Goal: Ask a question: Seek information or help from site administrators or community

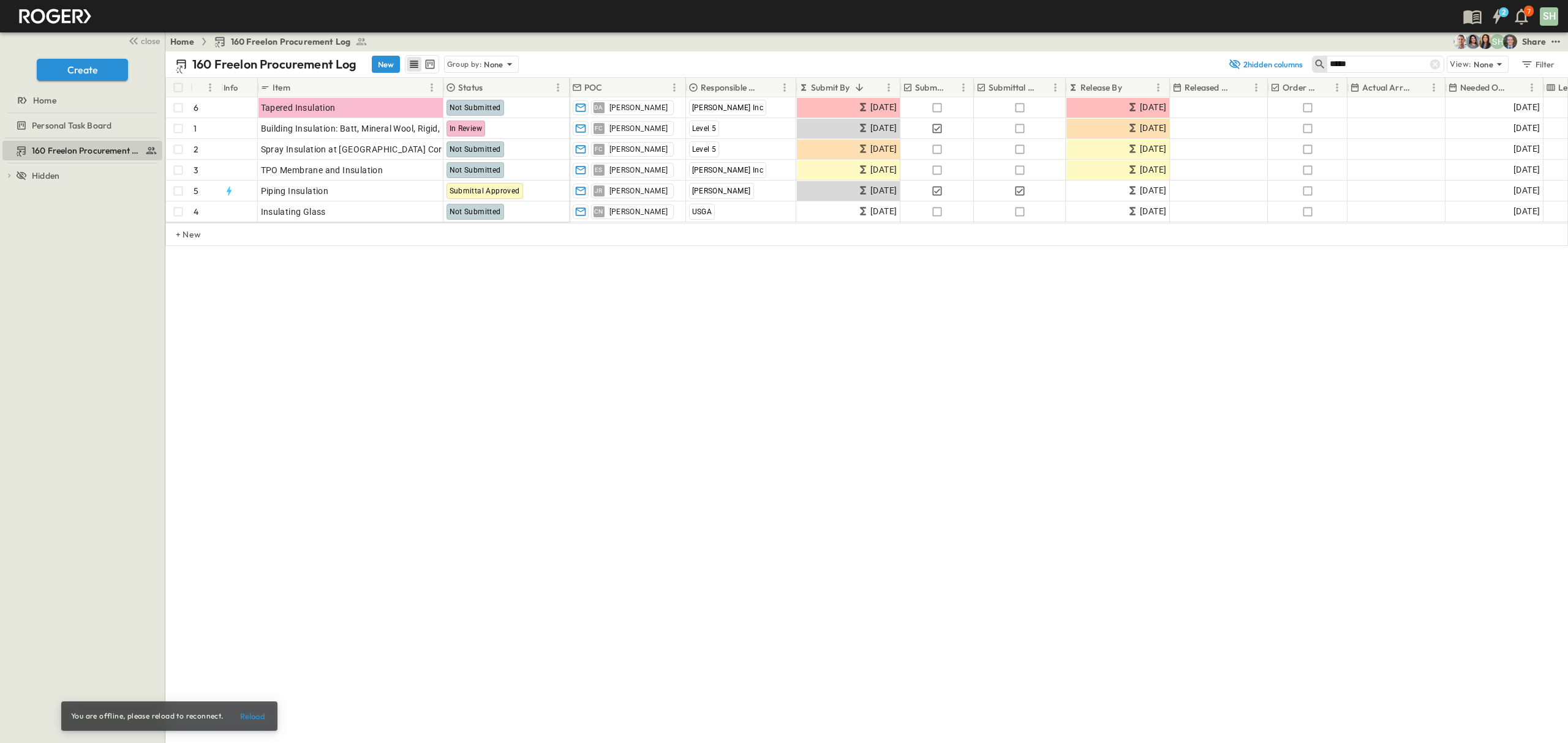
drag, startPoint x: 1434, startPoint y: 65, endPoint x: 1290, endPoint y: 79, distance: 144.7
click at [1434, 65] on icon at bounding box center [1435, 64] width 12 height 12
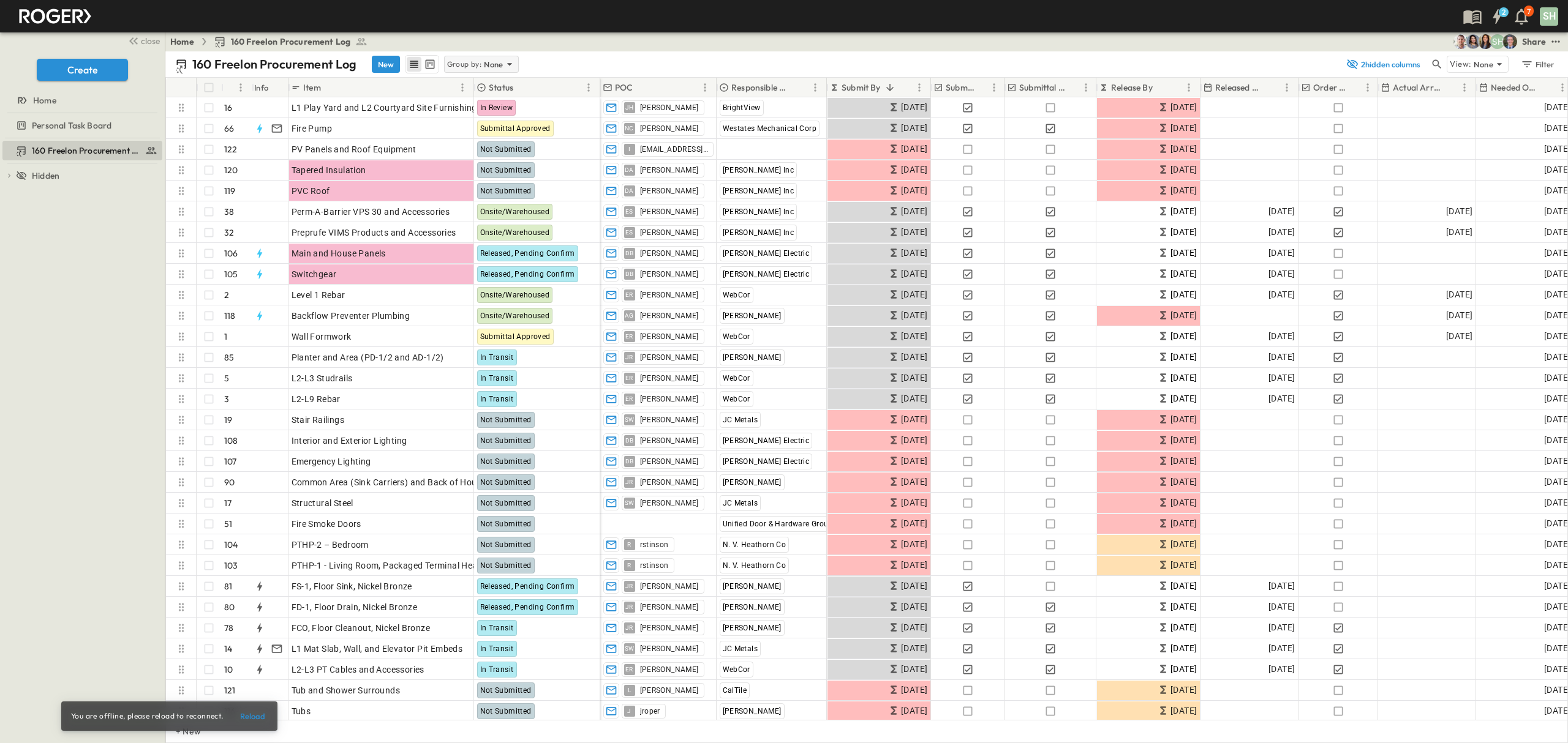
click at [507, 62] on icon at bounding box center [510, 64] width 12 height 12
click at [481, 123] on p "Responsible Contractor" at bounding box center [483, 124] width 70 height 24
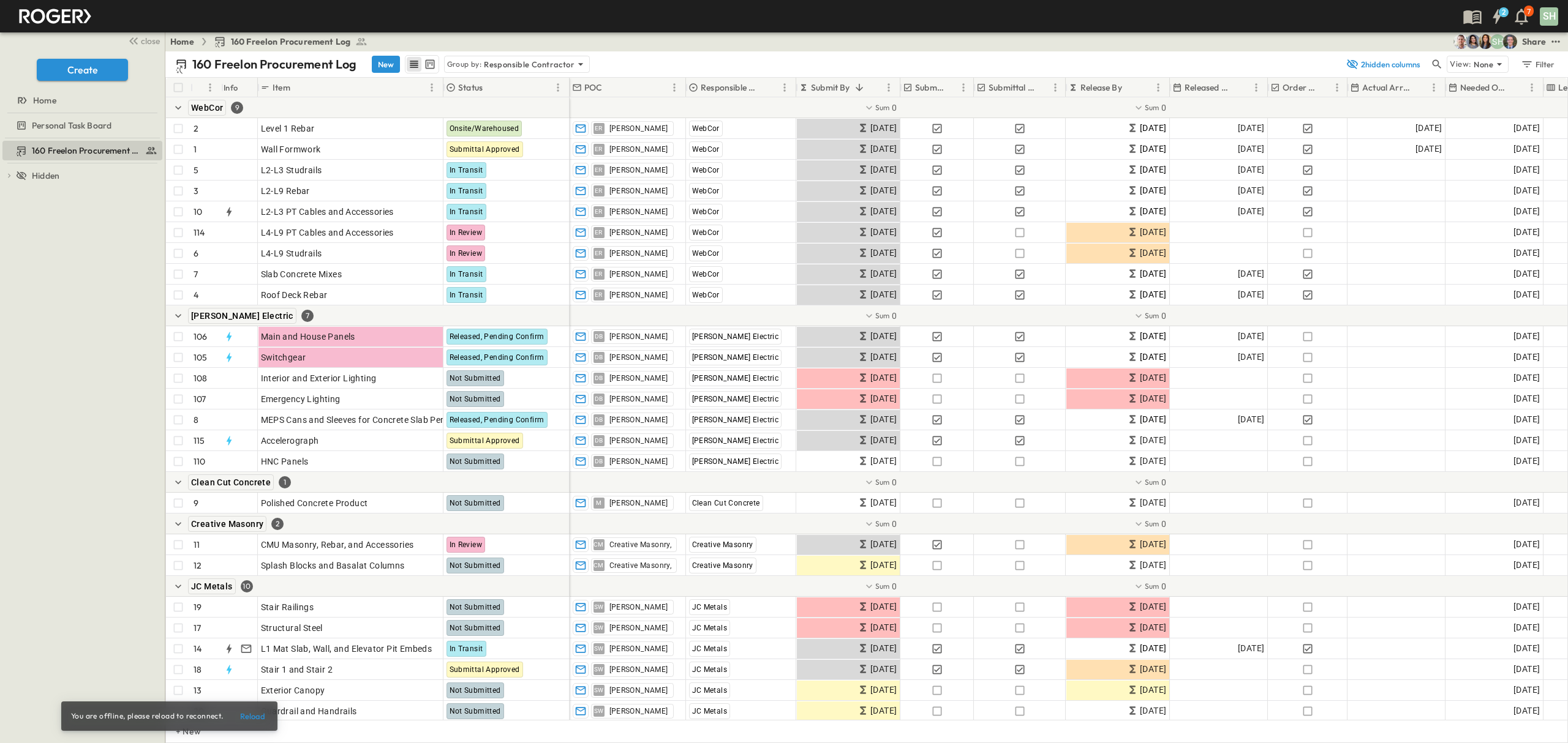
click at [681, 57] on div "160 Freelon Procurement Log New Group by: Responsible Contractor" at bounding box center [756, 64] width 1163 height 18
click at [855, 86] on icon "Sort" at bounding box center [859, 87] width 11 height 11
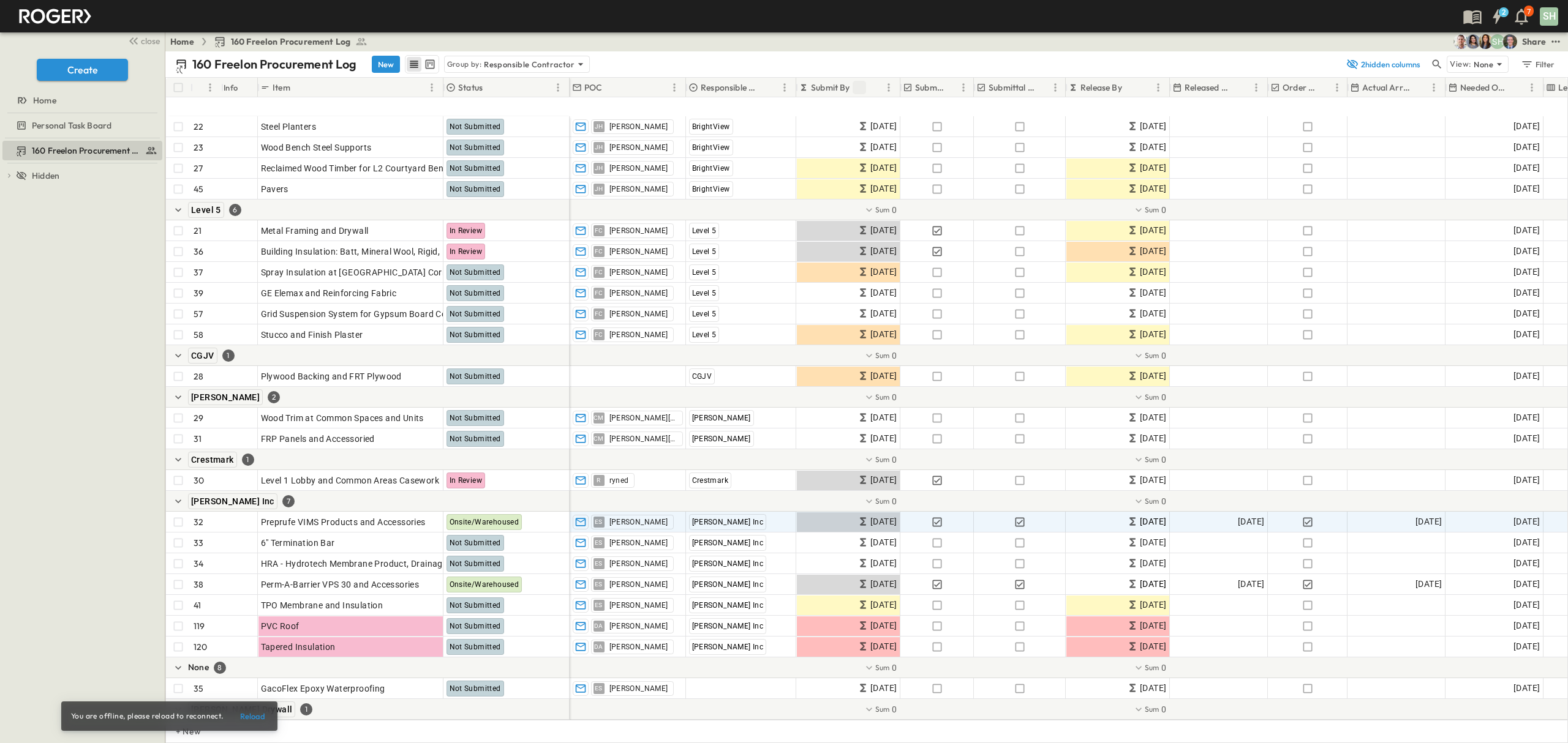
scroll to position [816, 0]
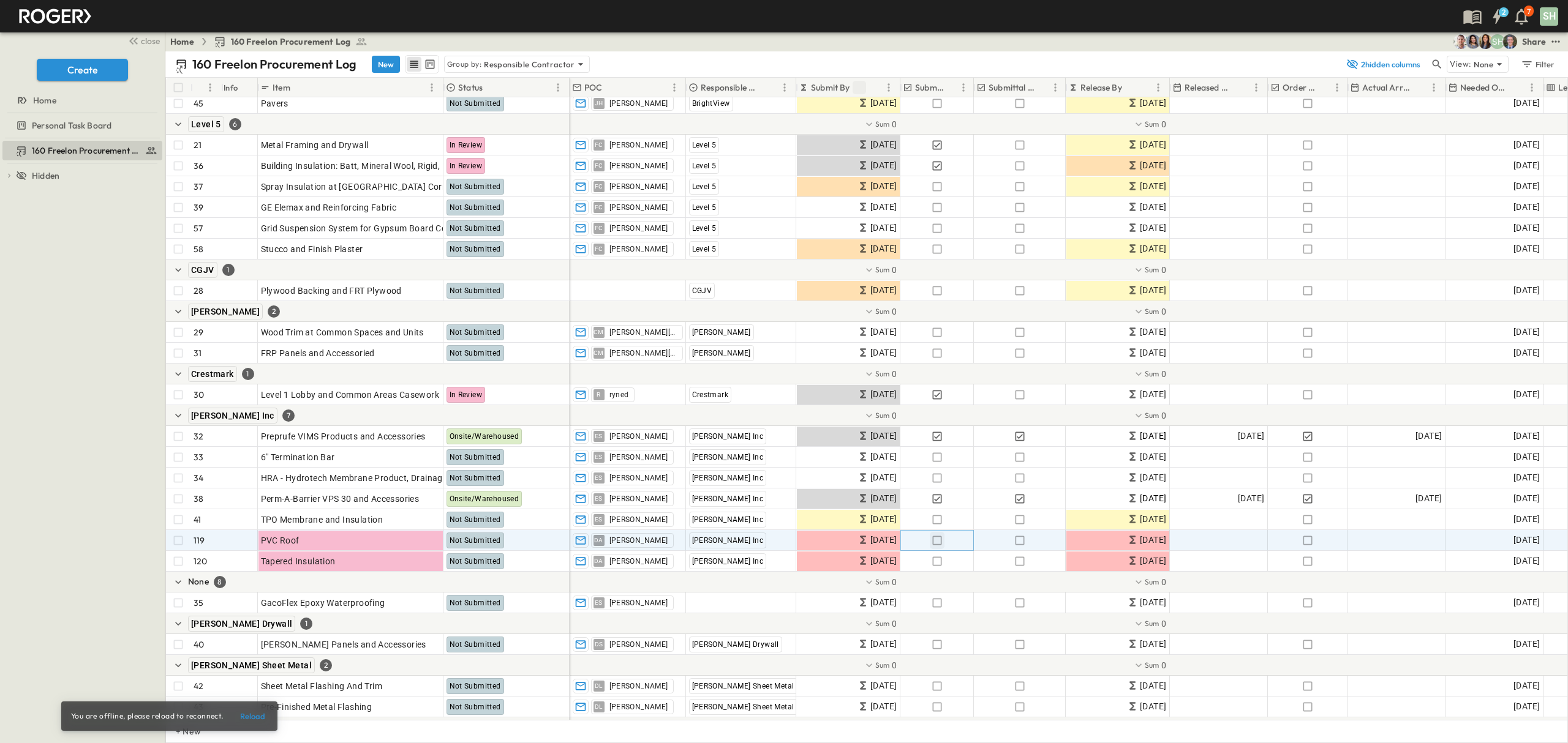
click at [937, 541] on icon "button" at bounding box center [937, 540] width 12 height 12
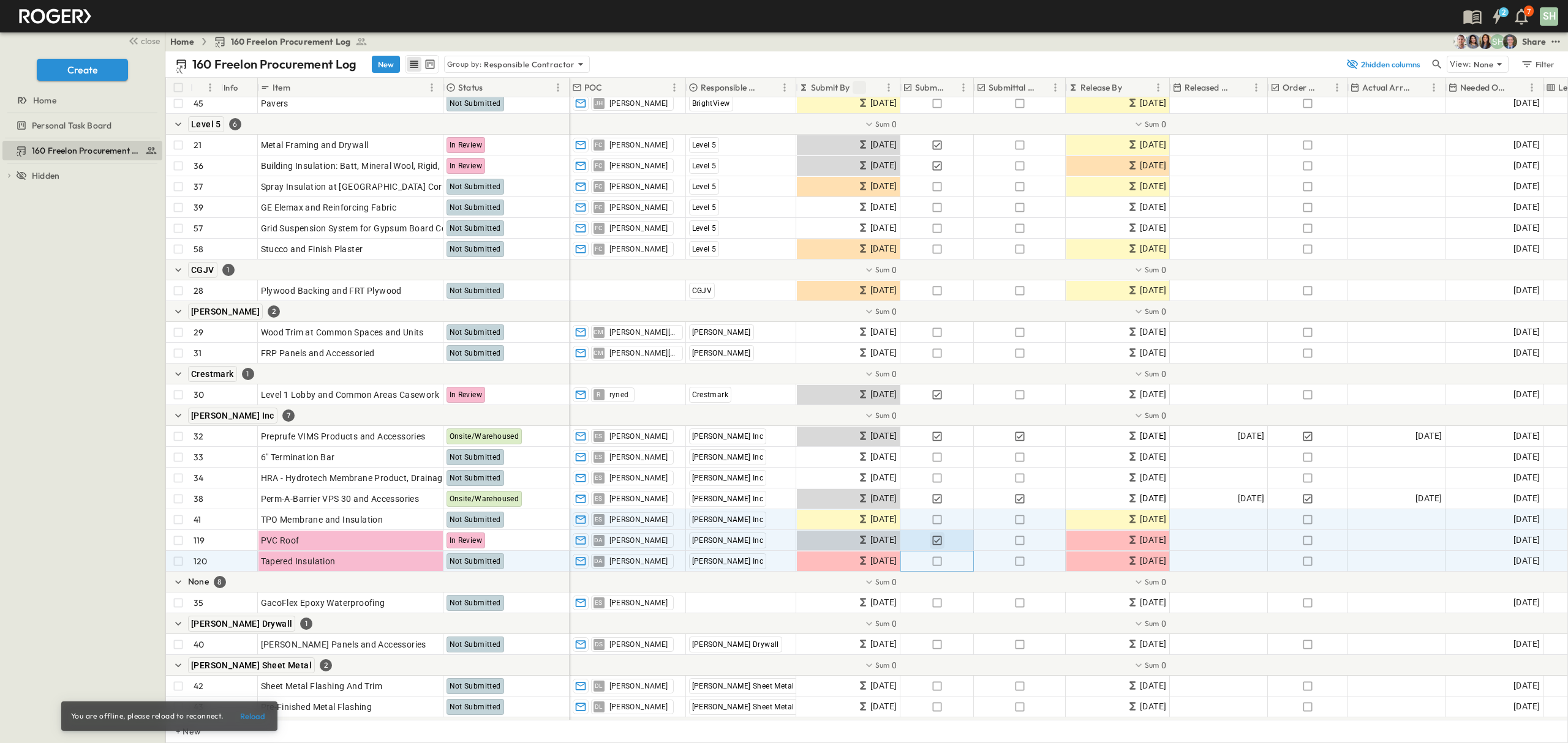
click at [934, 562] on icon "button" at bounding box center [937, 561] width 12 height 12
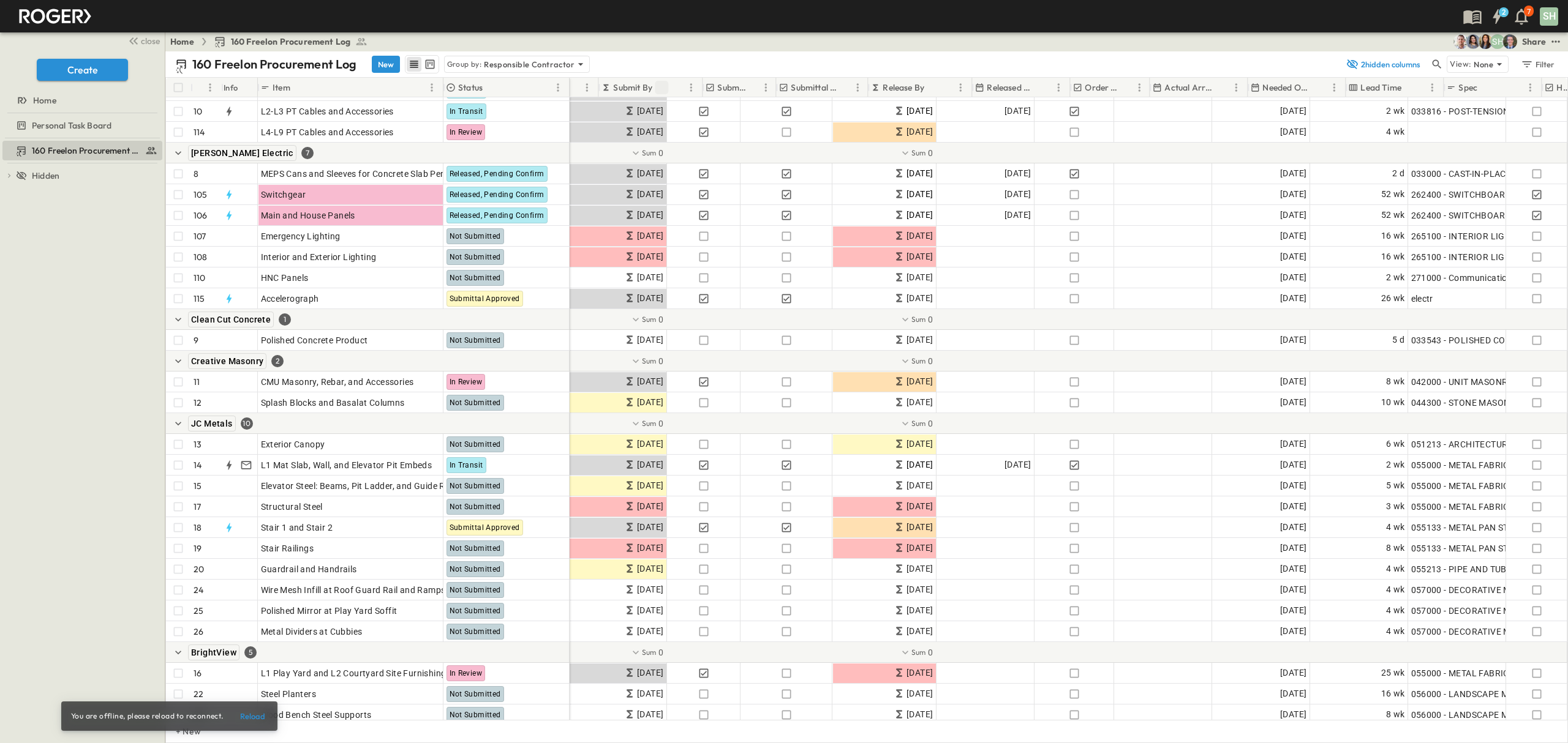
scroll to position [163, 0]
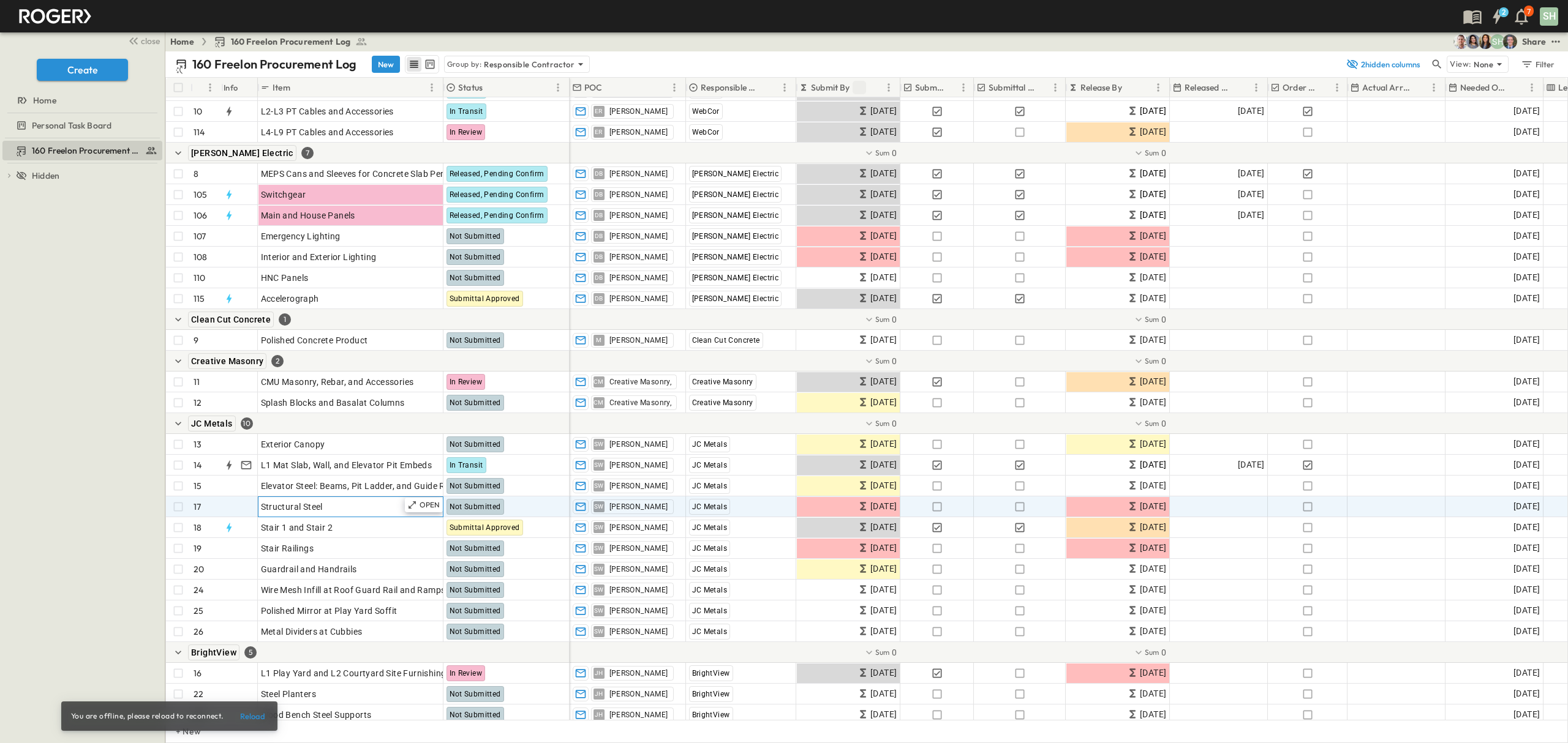
click at [354, 500] on div "Structural Steel" at bounding box center [351, 507] width 179 height 17
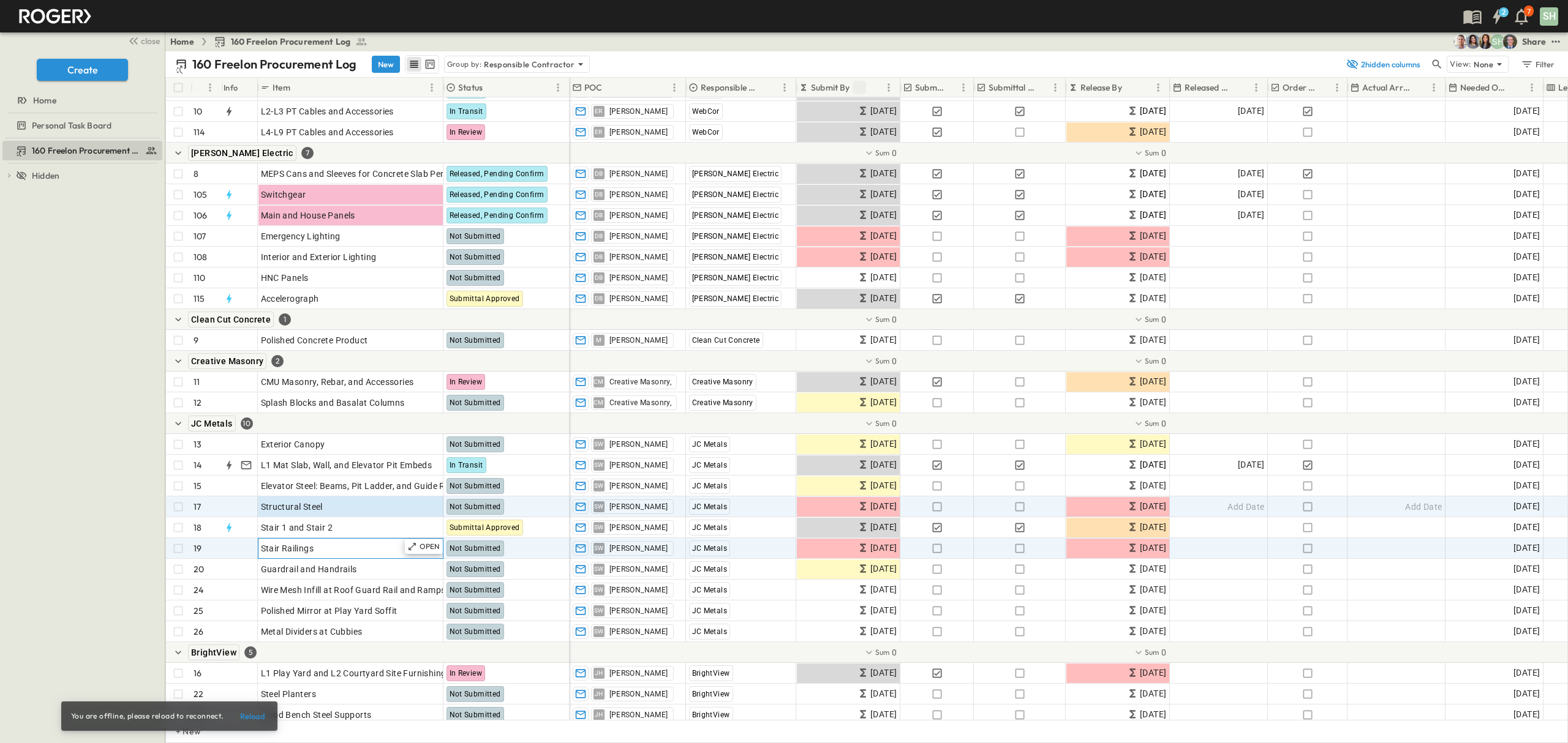
click at [351, 550] on div "Stair Railings" at bounding box center [351, 549] width 179 height 17
click at [353, 507] on div "Structural Steel" at bounding box center [351, 507] width 179 height 17
click at [353, 549] on div "Stair Railings" at bounding box center [351, 549] width 179 height 17
click at [341, 510] on div "Structural Steel" at bounding box center [351, 507] width 179 height 17
click at [343, 547] on div "Stair Railings" at bounding box center [351, 549] width 179 height 17
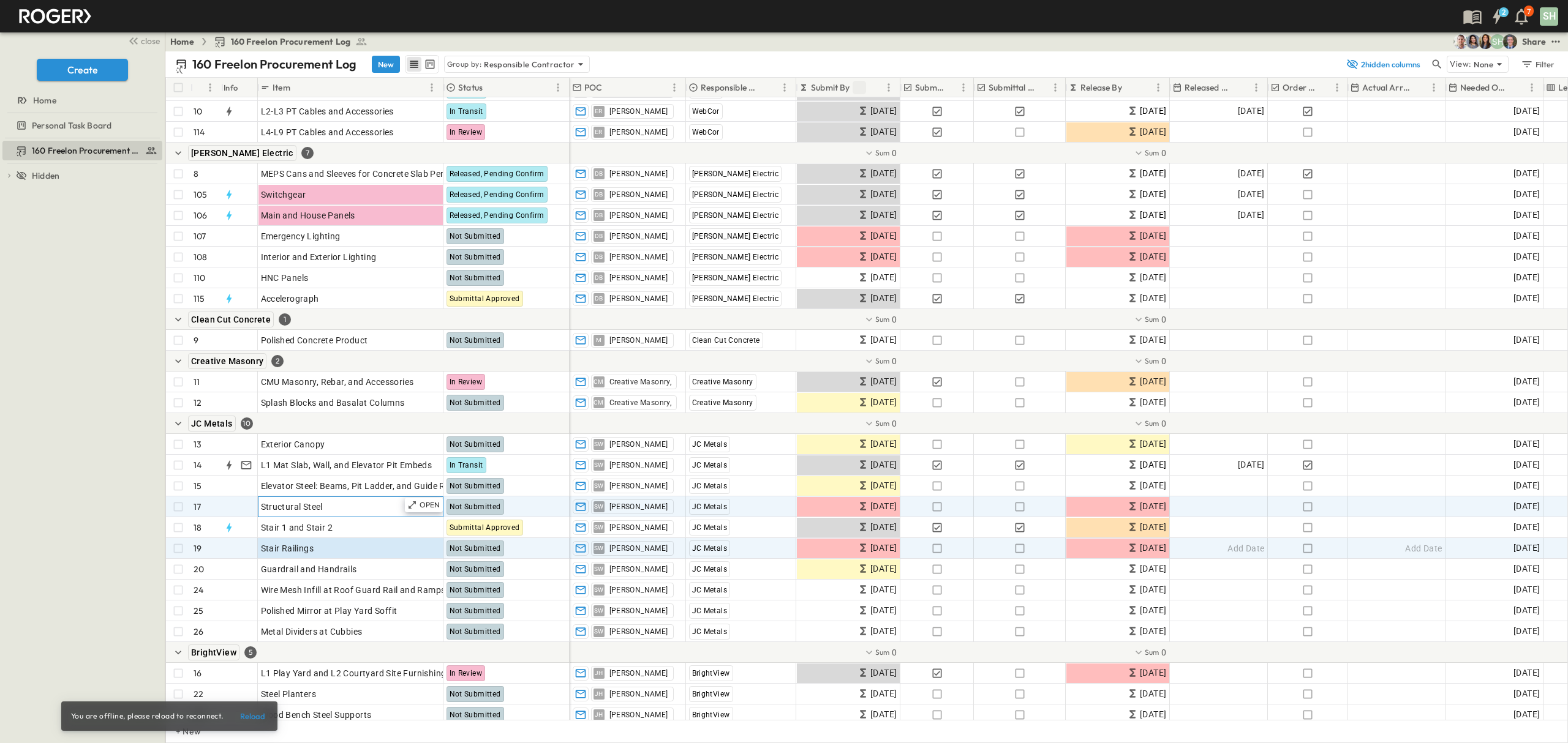
click at [351, 508] on div "Structural Steel" at bounding box center [351, 507] width 179 height 17
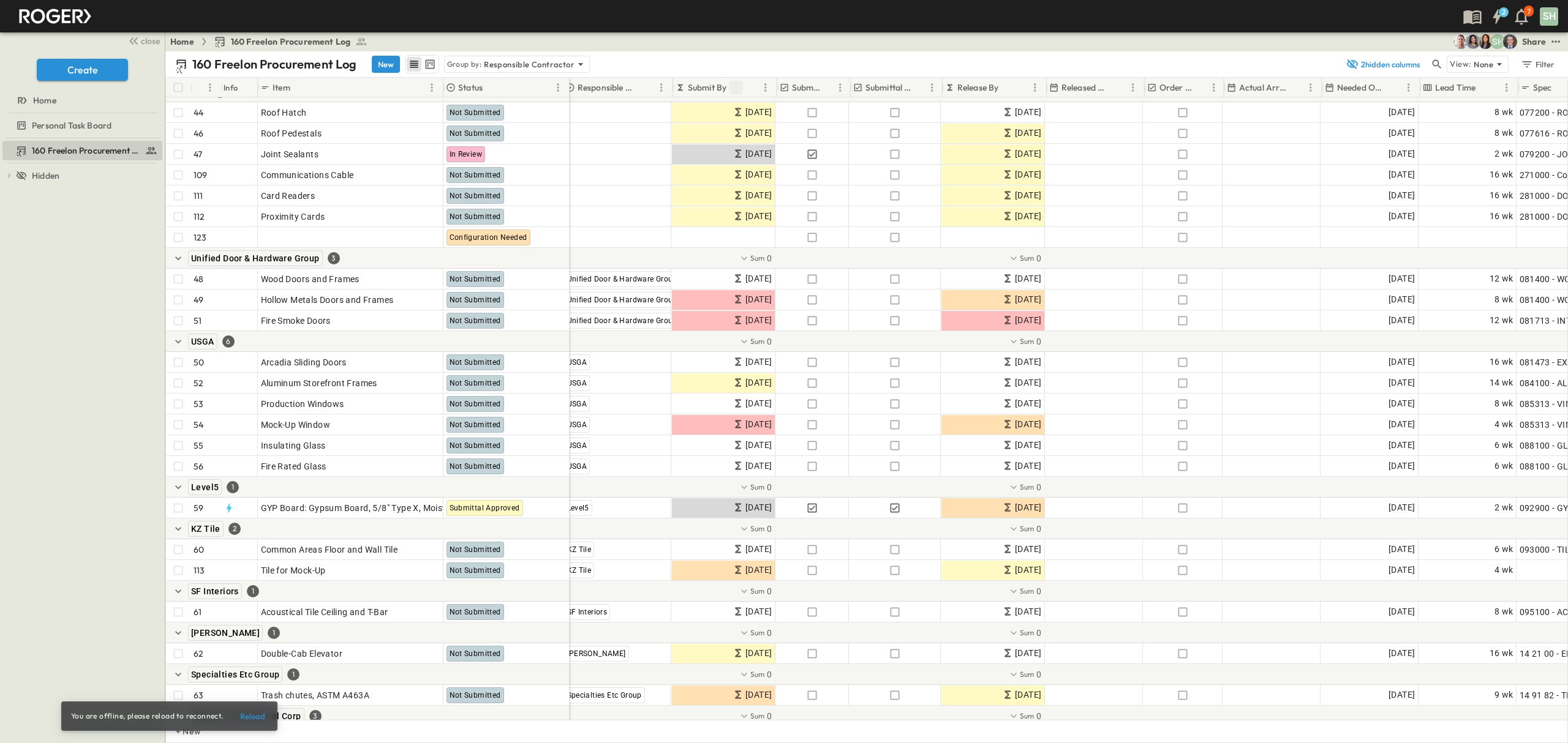
scroll to position [1452, 0]
